Goal: Information Seeking & Learning: Learn about a topic

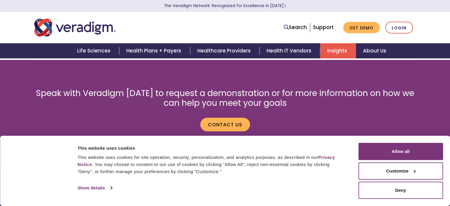
scroll to position [2, 0]
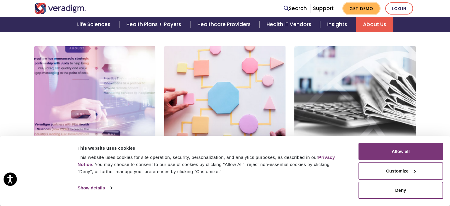
scroll to position [221, 0]
